Goal: Find specific page/section: Find specific page/section

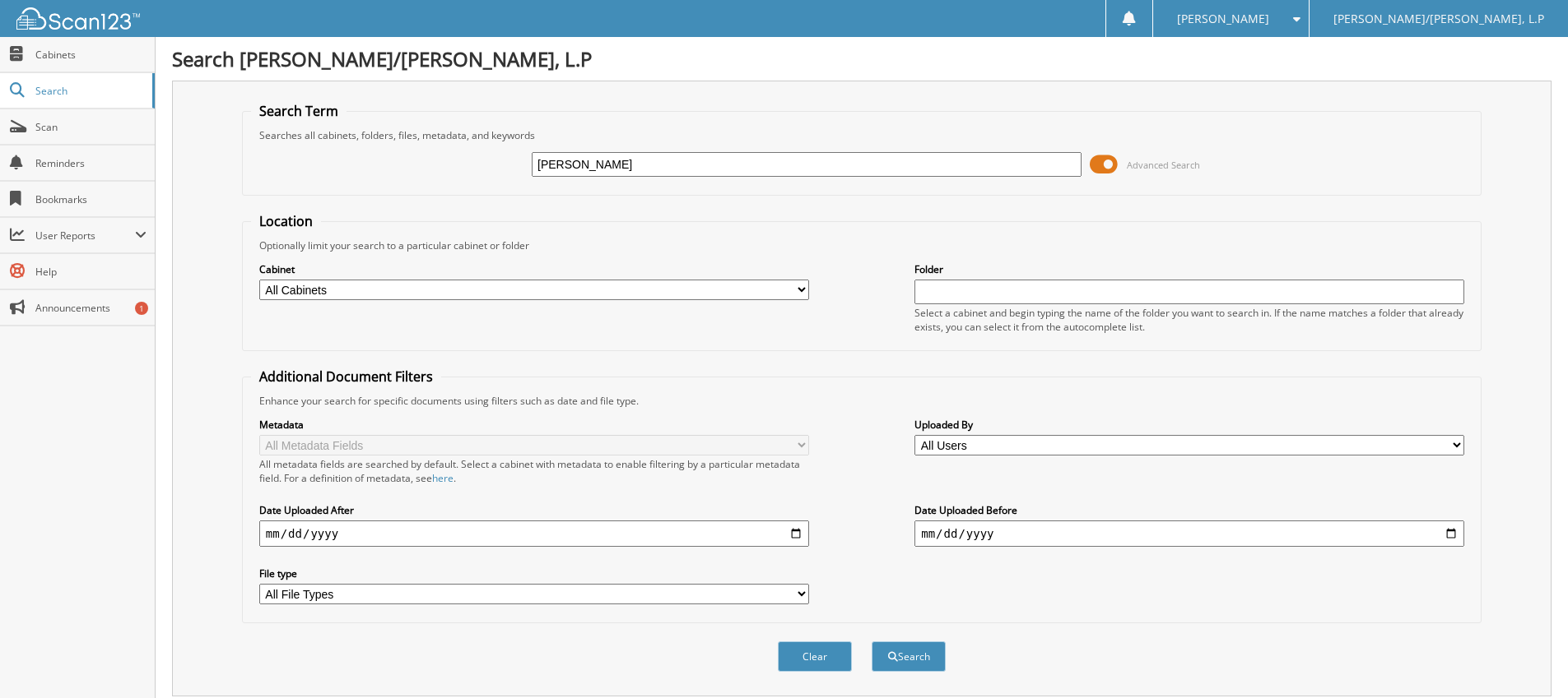
type input "BASHAM"
click at [871, 642] on button "Search" at bounding box center [908, 657] width 74 height 31
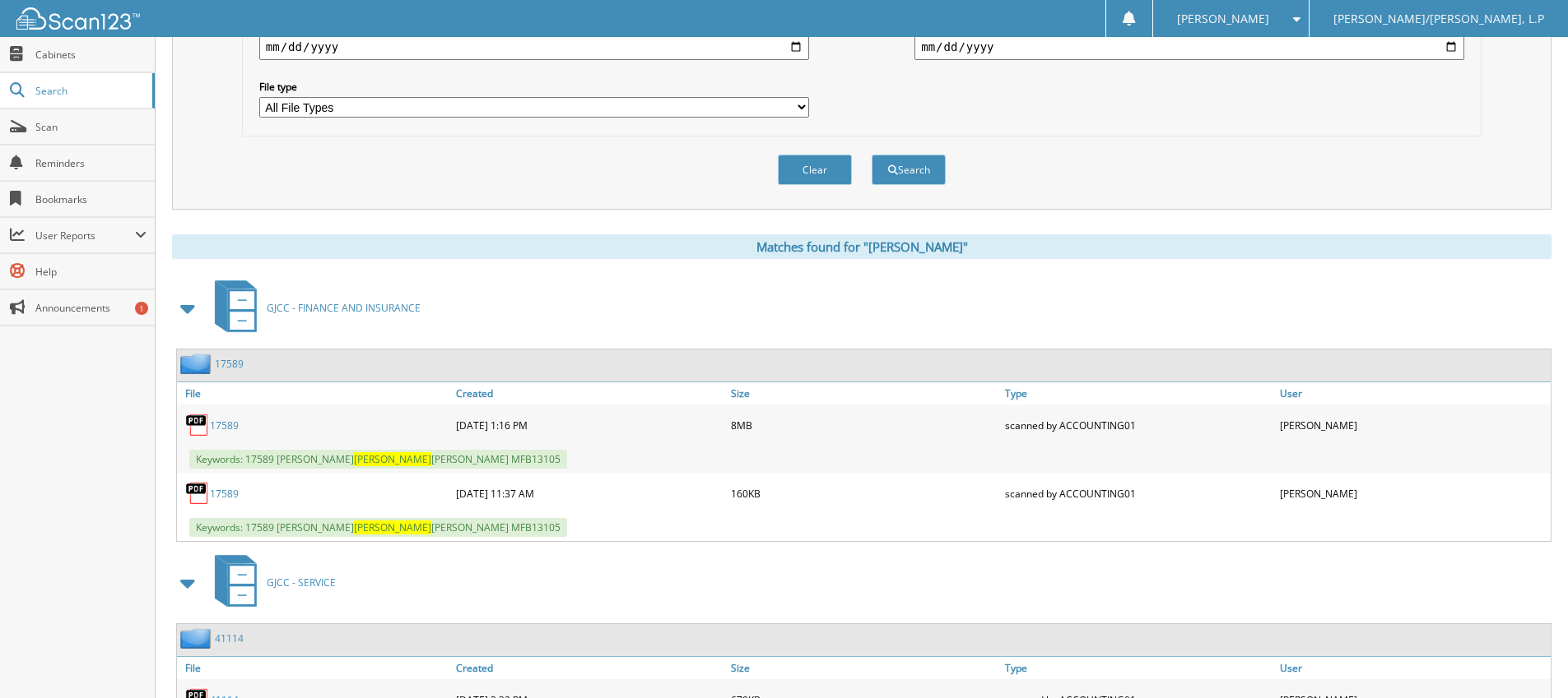
scroll to position [494, 0]
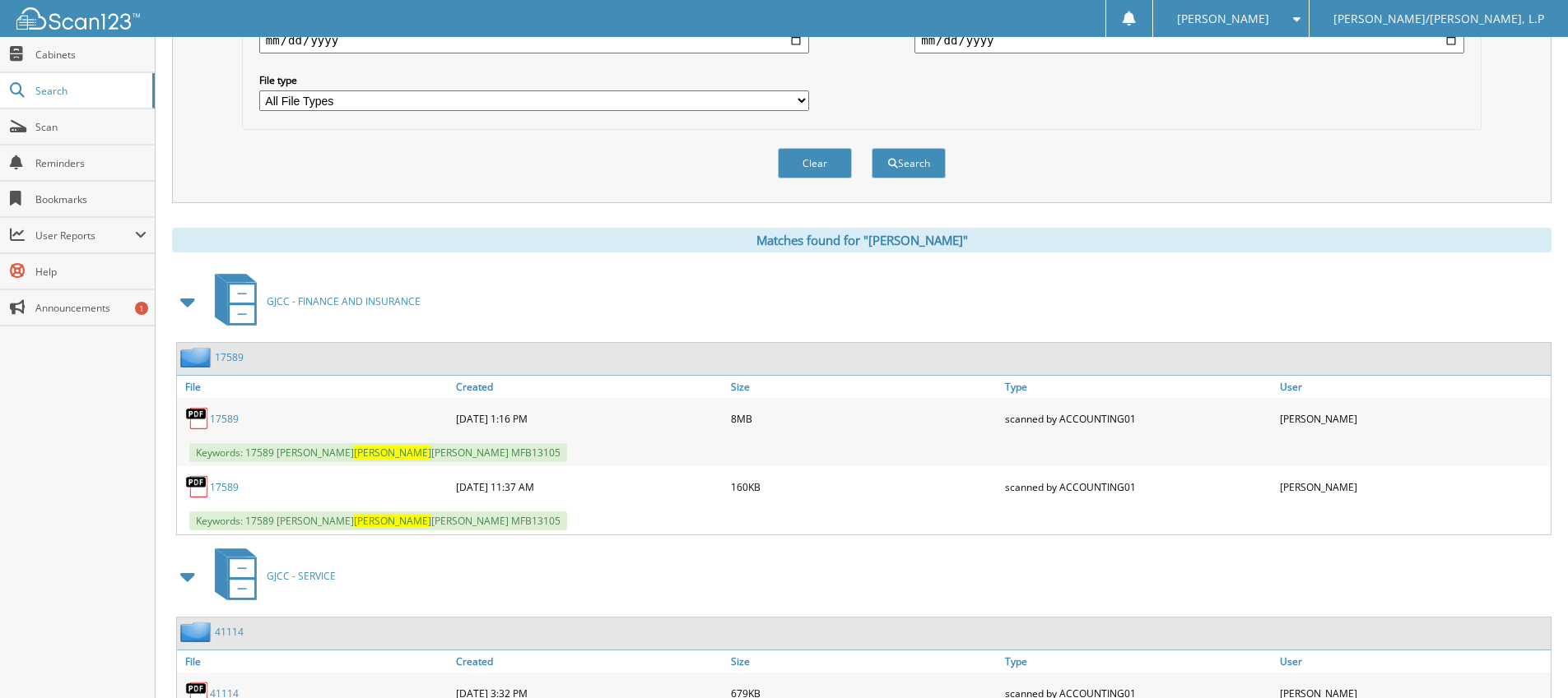
click at [223, 418] on link "17589" at bounding box center [224, 419] width 29 height 14
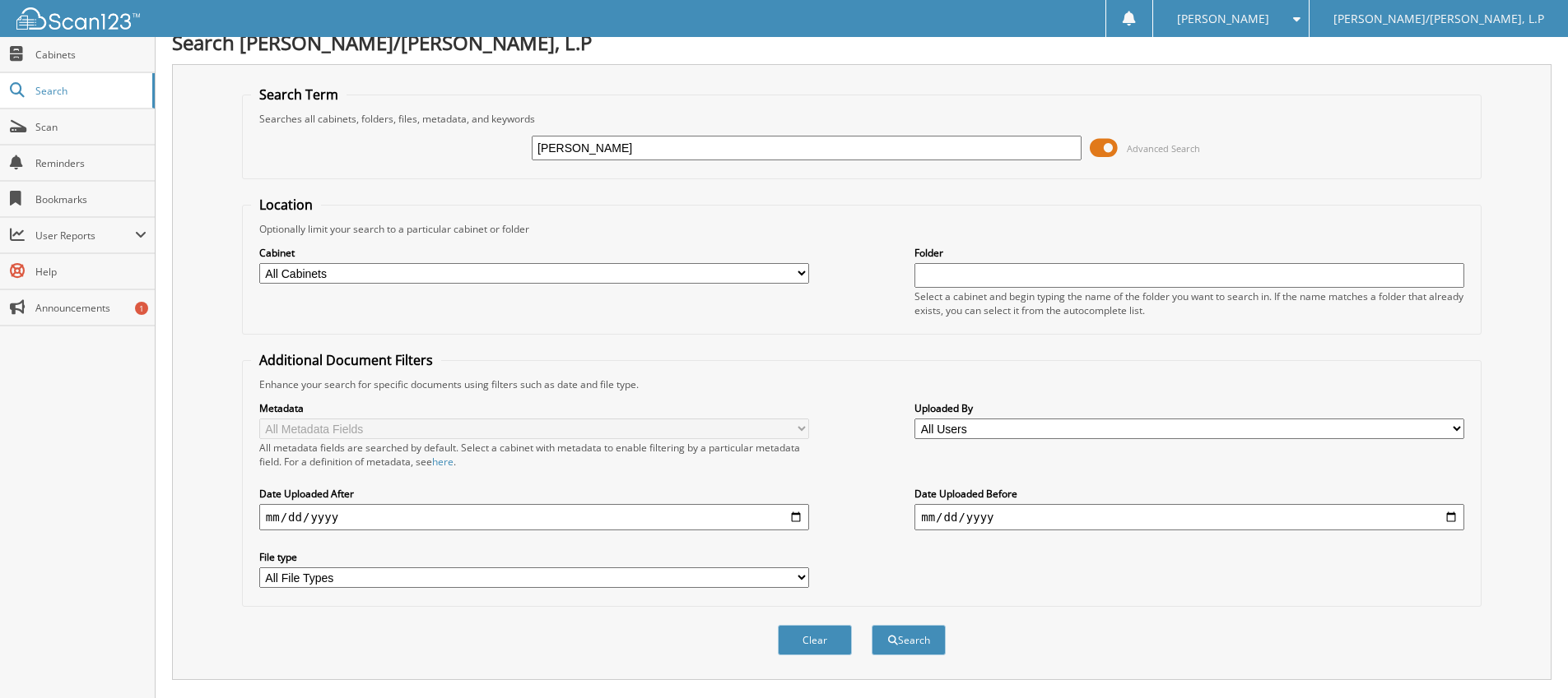
scroll to position [0, 0]
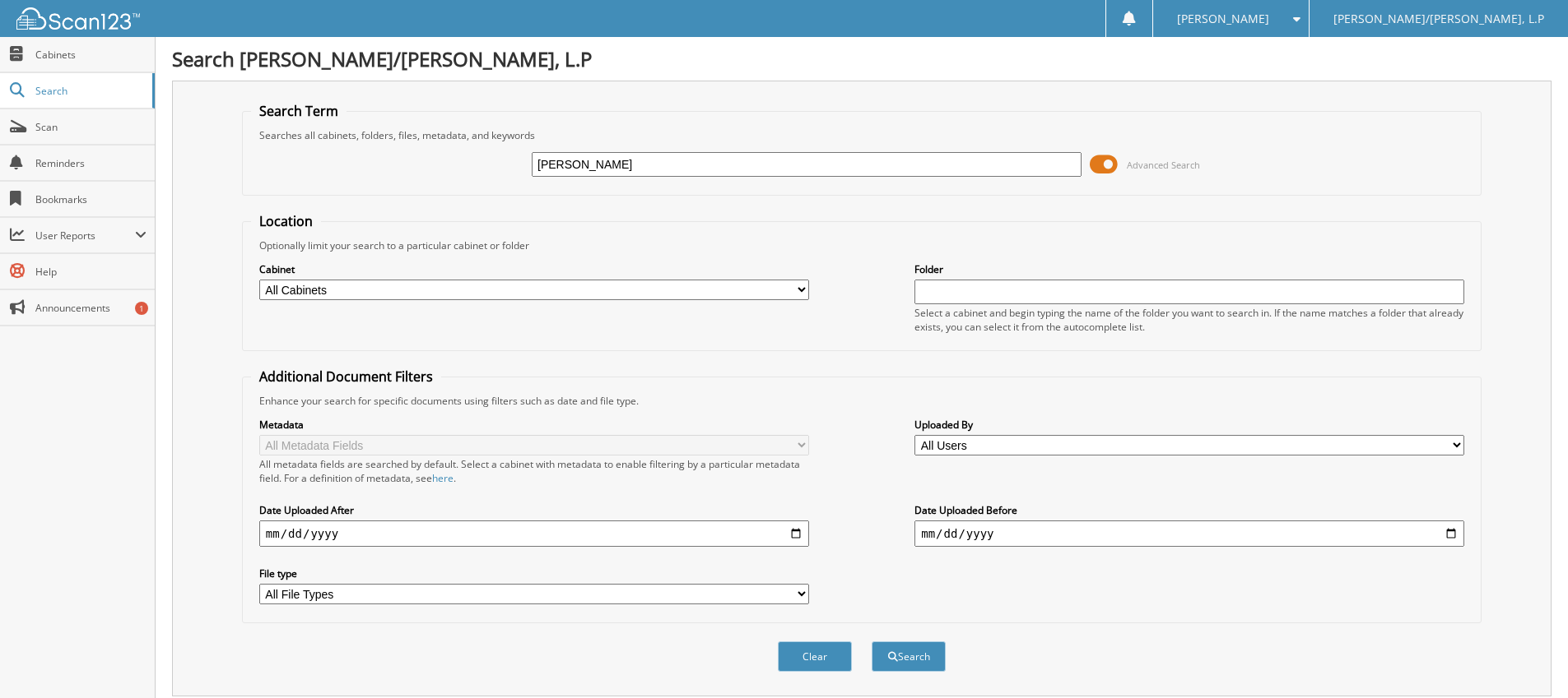
click at [630, 158] on input "BASHAM" at bounding box center [806, 164] width 549 height 25
type input "DANEEN DEAN"
click at [871, 642] on button "Search" at bounding box center [908, 657] width 74 height 31
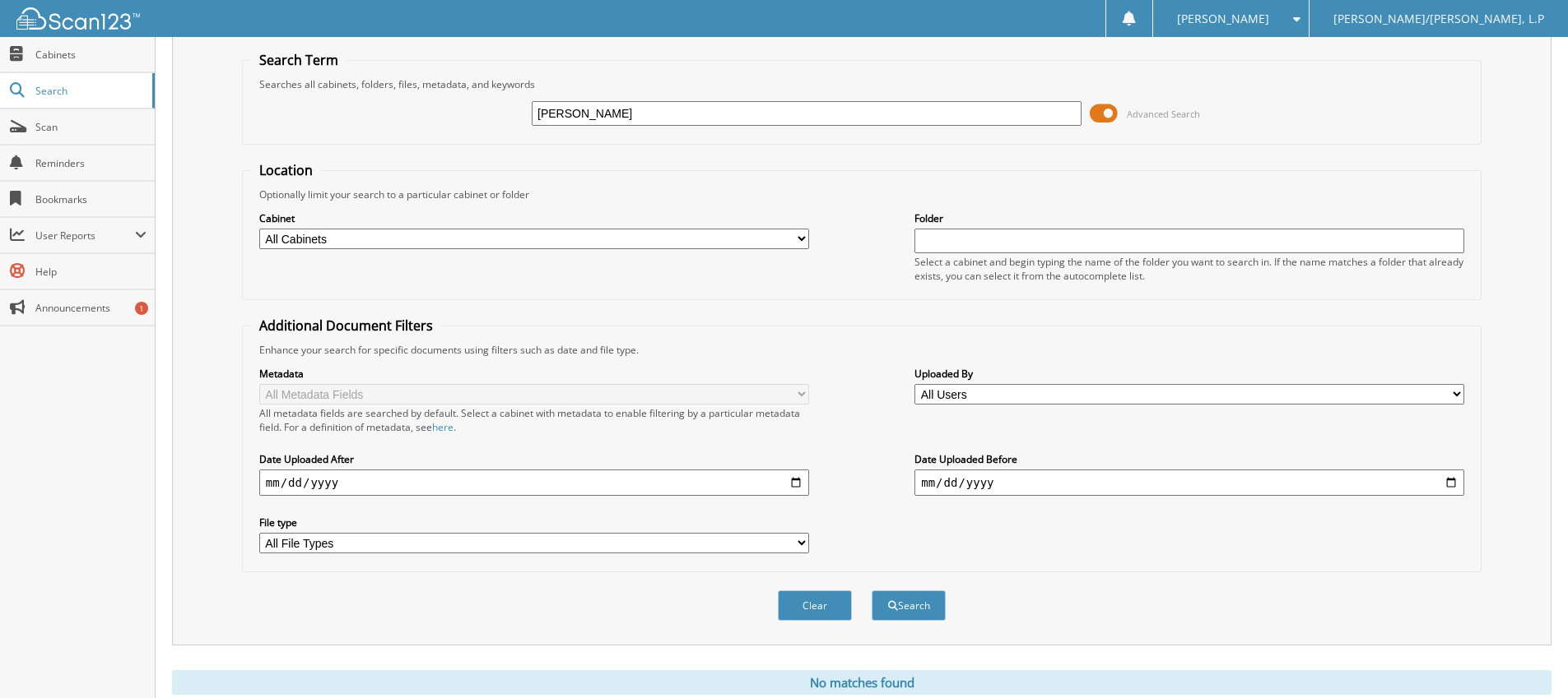
scroll to position [106, 0]
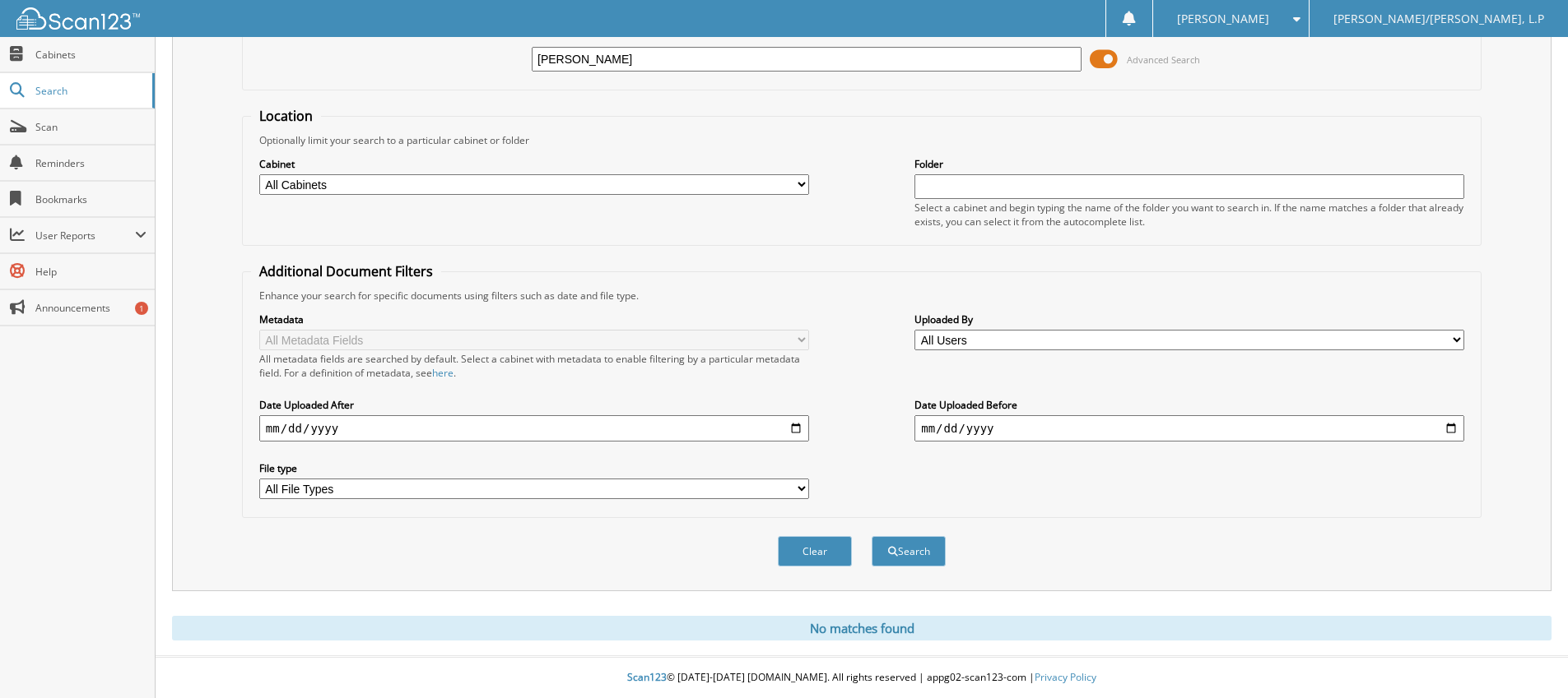
click at [613, 61] on input "[PERSON_NAME]" at bounding box center [806, 59] width 549 height 25
type input "D"
type input "DEAN"
click at [871, 536] on button "Search" at bounding box center [908, 552] width 74 height 31
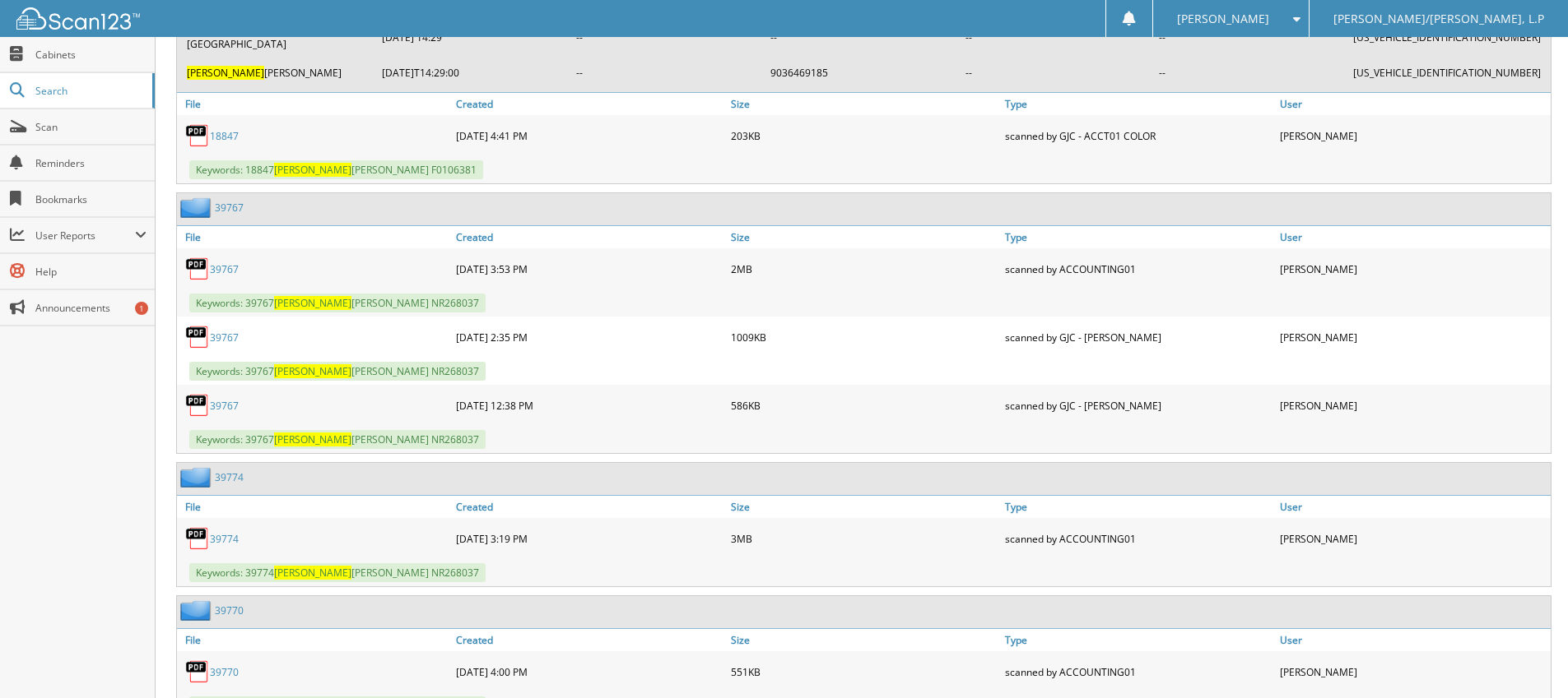
scroll to position [4196, 0]
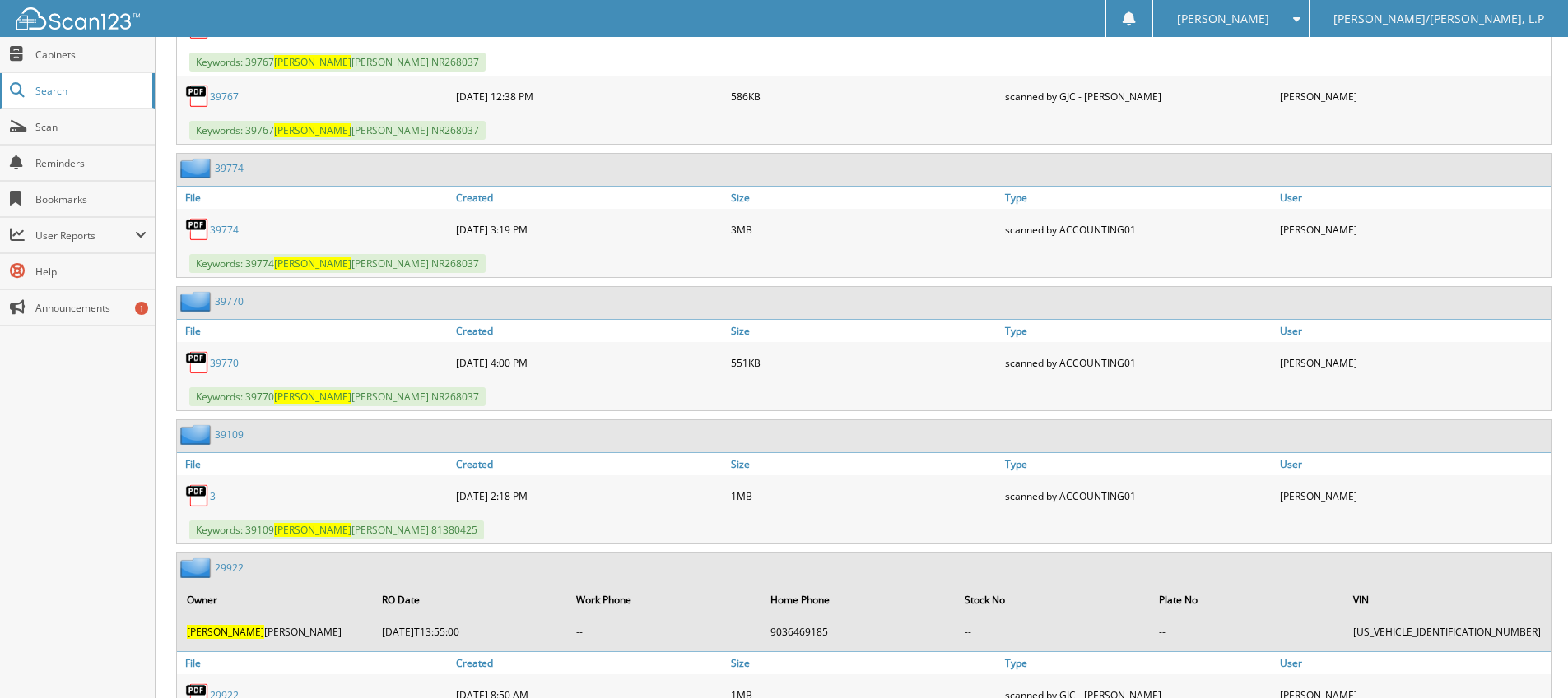
click at [61, 91] on span "Search" at bounding box center [89, 91] width 109 height 14
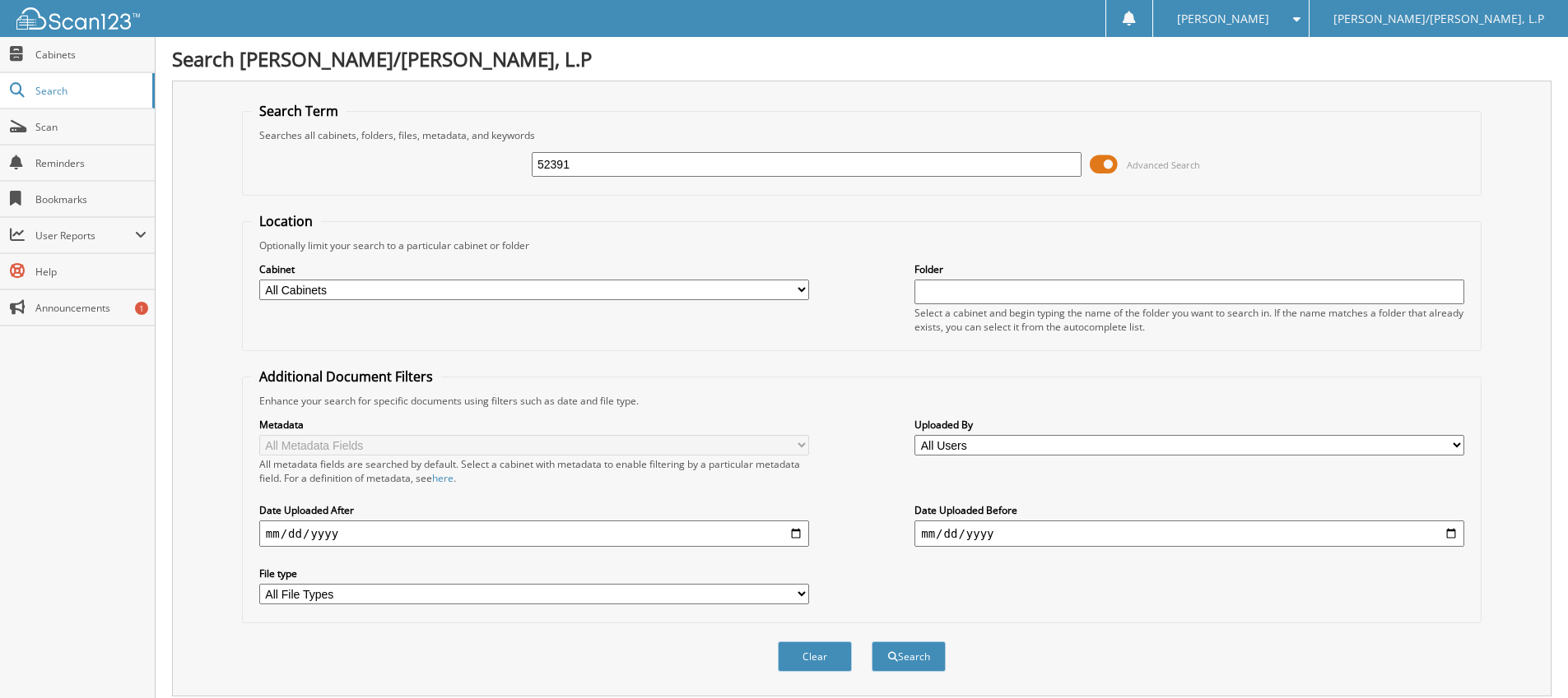
type input "52391"
click at [871, 642] on button "Search" at bounding box center [908, 657] width 74 height 31
click at [731, 161] on input "52391" at bounding box center [806, 164] width 549 height 25
type input "J1140190"
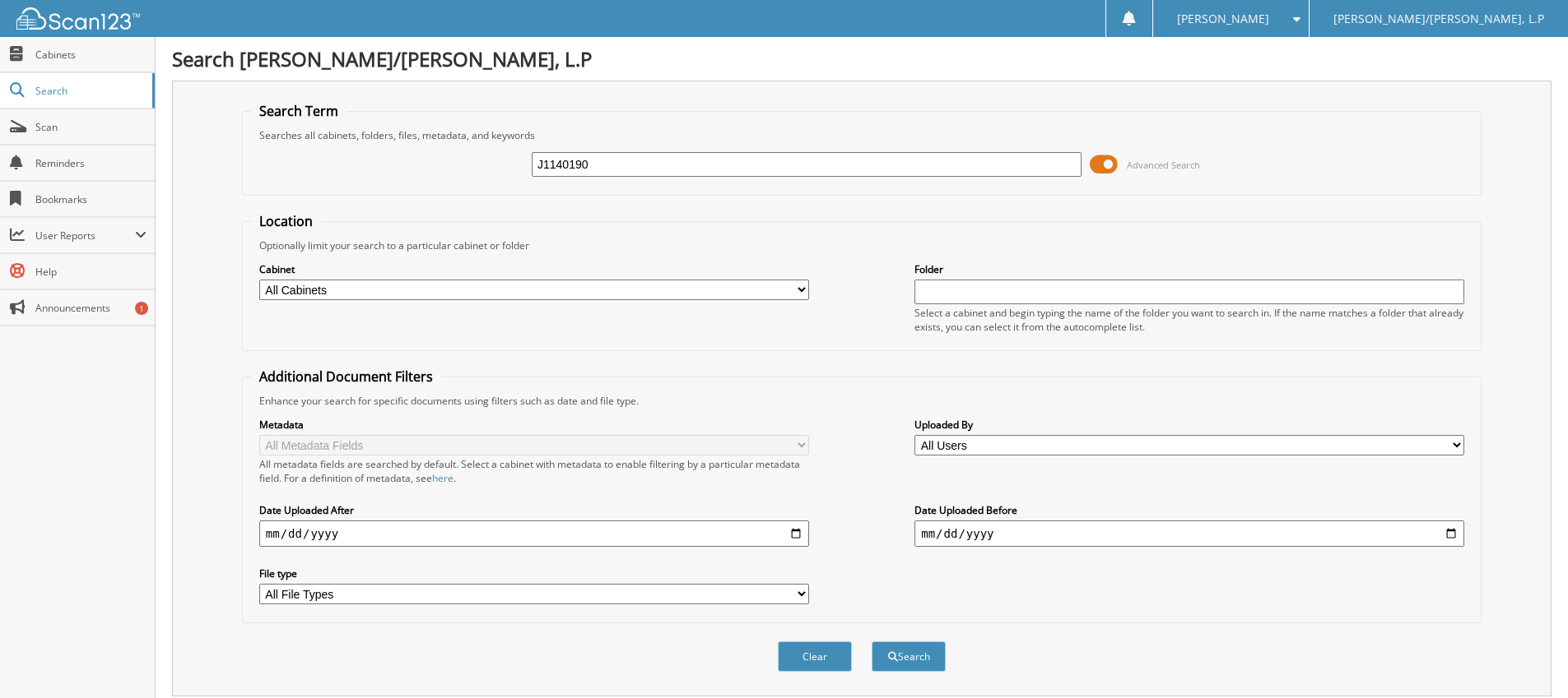
click at [871, 642] on button "Search" at bounding box center [908, 657] width 74 height 31
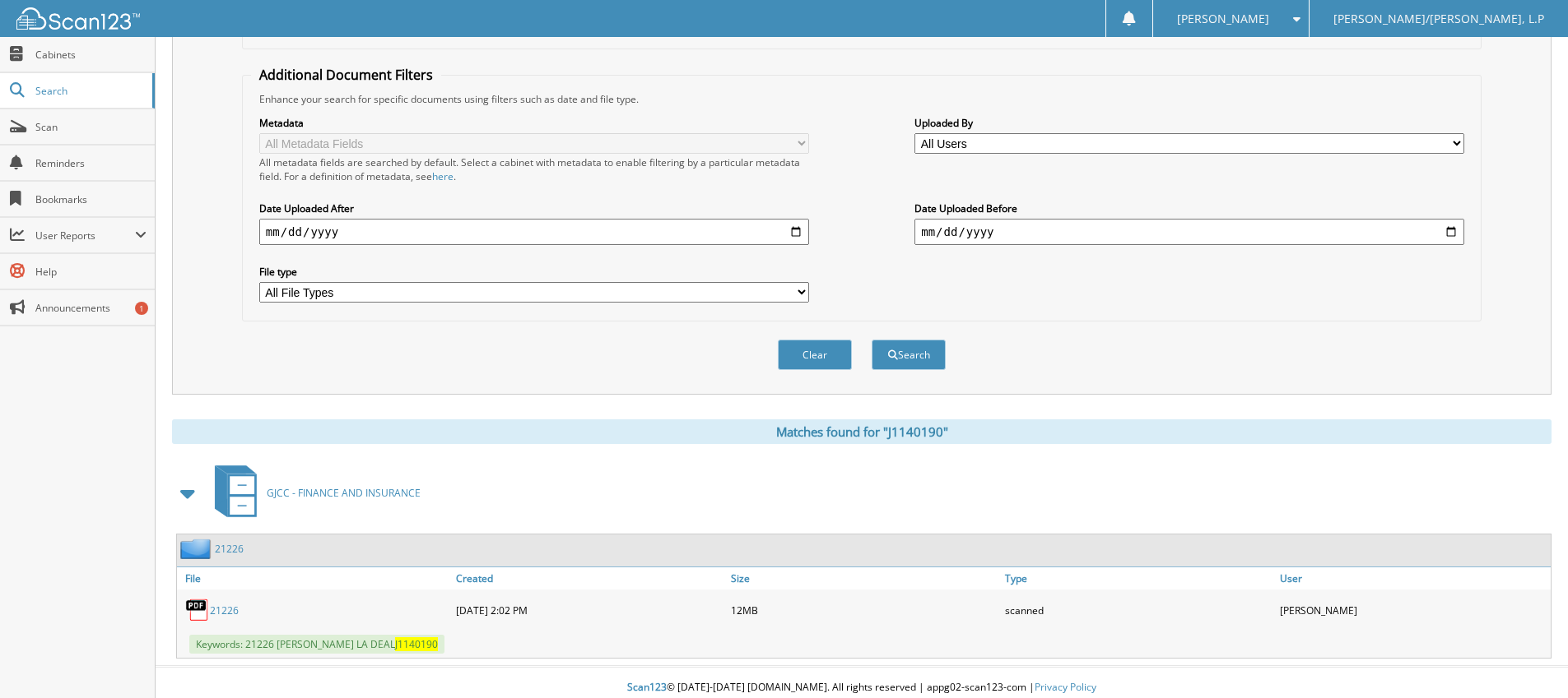
scroll to position [312, 0]
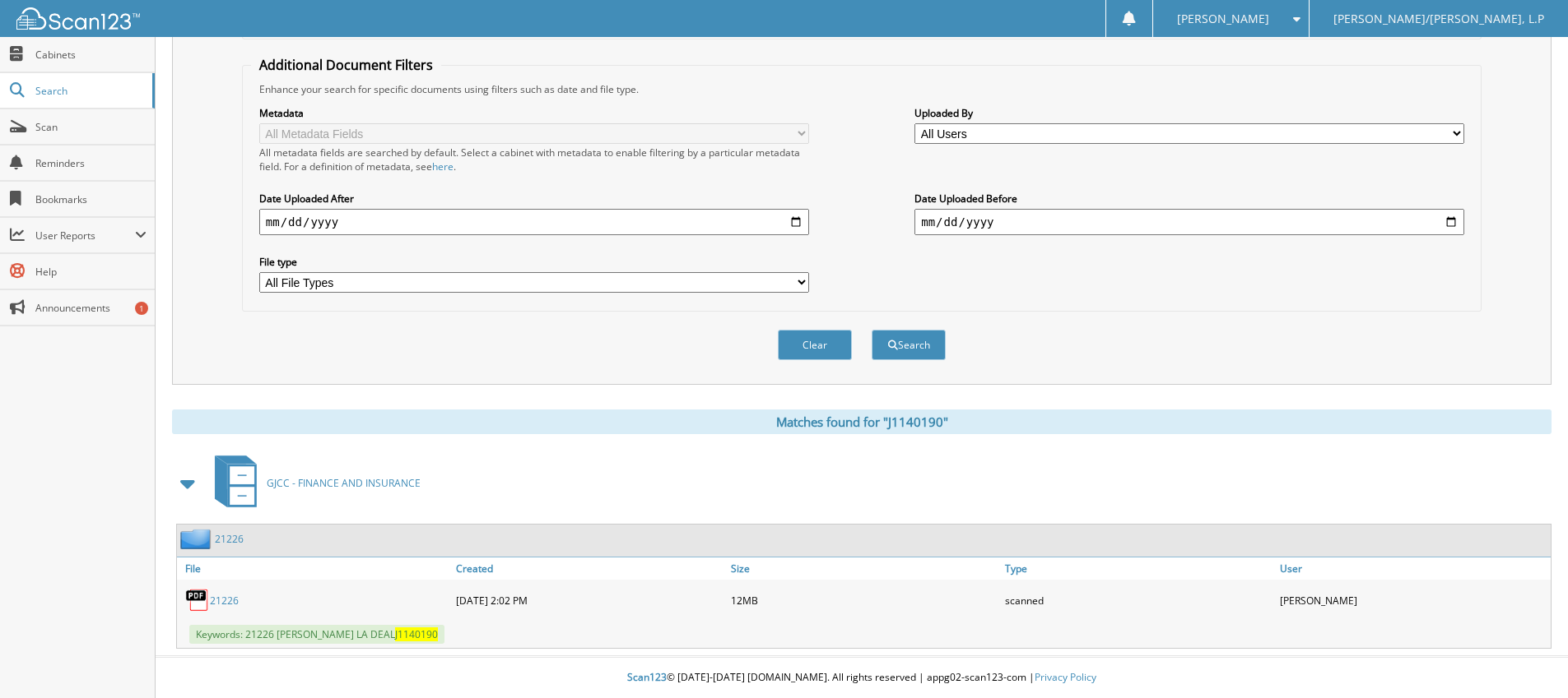
click at [223, 602] on link "21226" at bounding box center [224, 600] width 29 height 14
